Goal: Navigation & Orientation: Find specific page/section

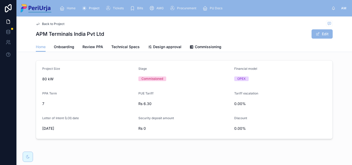
click at [75, 6] on div "Home" at bounding box center [69, 8] width 18 height 8
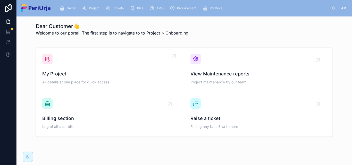
click at [54, 65] on div "My Project All details at one place for quick access" at bounding box center [110, 70] width 136 height 32
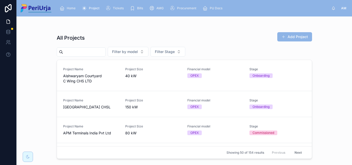
click at [78, 53] on input "text" at bounding box center [84, 51] width 42 height 7
drag, startPoint x: 192, startPoint y: 20, endPoint x: 191, endPoint y: 23, distance: 2.6
click at [192, 20] on div "All Projects Add Project Filter by model Filter Stage Project Name Aishwaryam C…" at bounding box center [185, 88] width 264 height 143
click at [90, 80] on span "Aishwaryam Courtyard C Wing CHS LTD" at bounding box center [91, 78] width 56 height 10
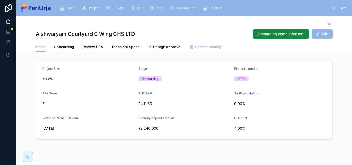
click at [200, 50] on link "Commissioning" at bounding box center [206, 47] width 32 height 10
